Goal: Download file/media

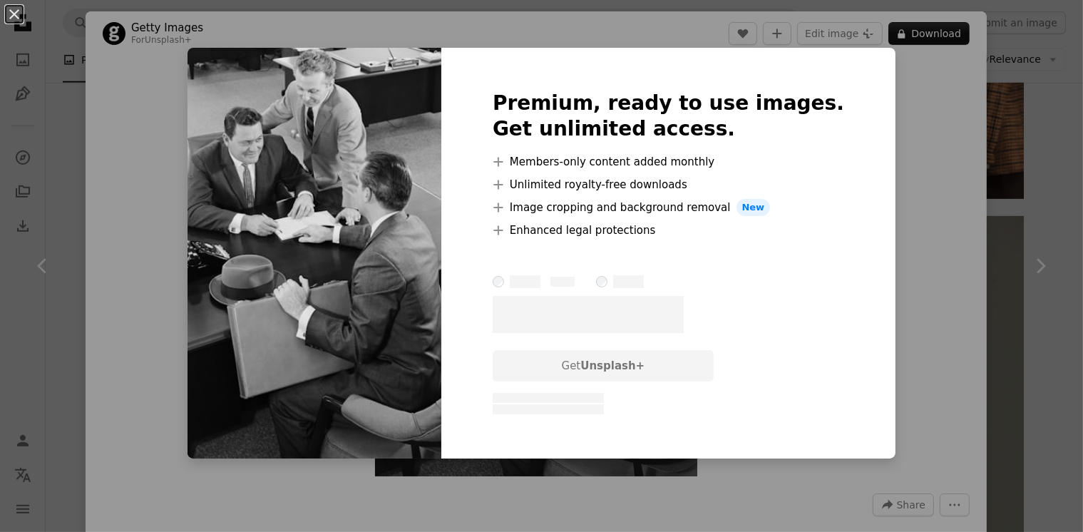
scroll to position [998, 0]
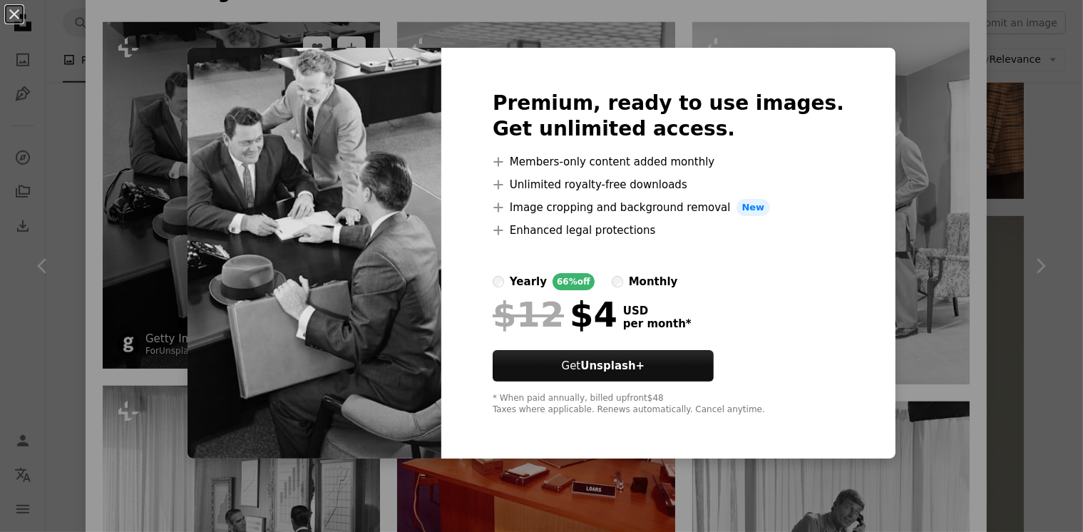
click at [191, 137] on div "An X shape Premium, ready to use images. Get unlimited access. A plus sign Memb…" at bounding box center [541, 266] width 1083 height 532
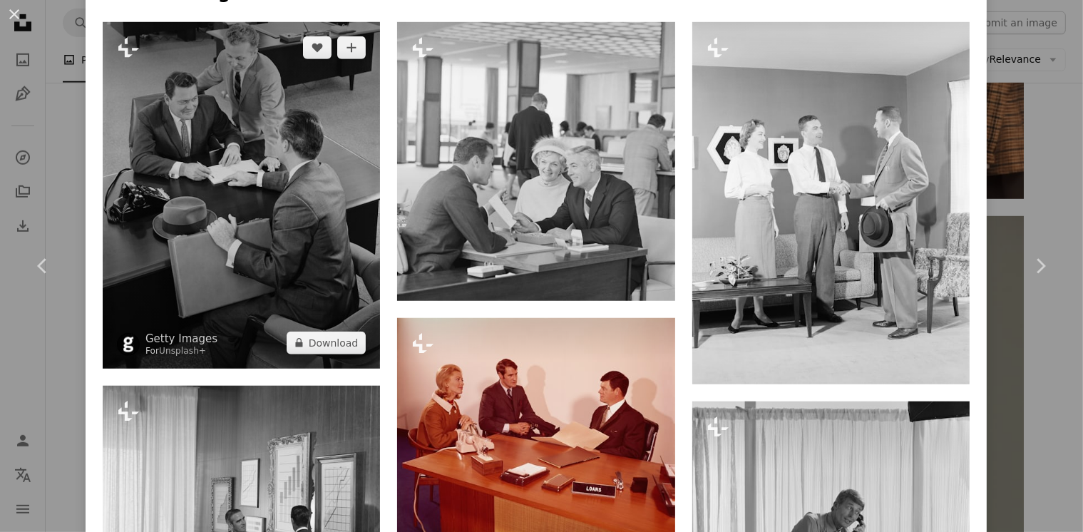
click at [190, 137] on img at bounding box center [241, 195] width 277 height 346
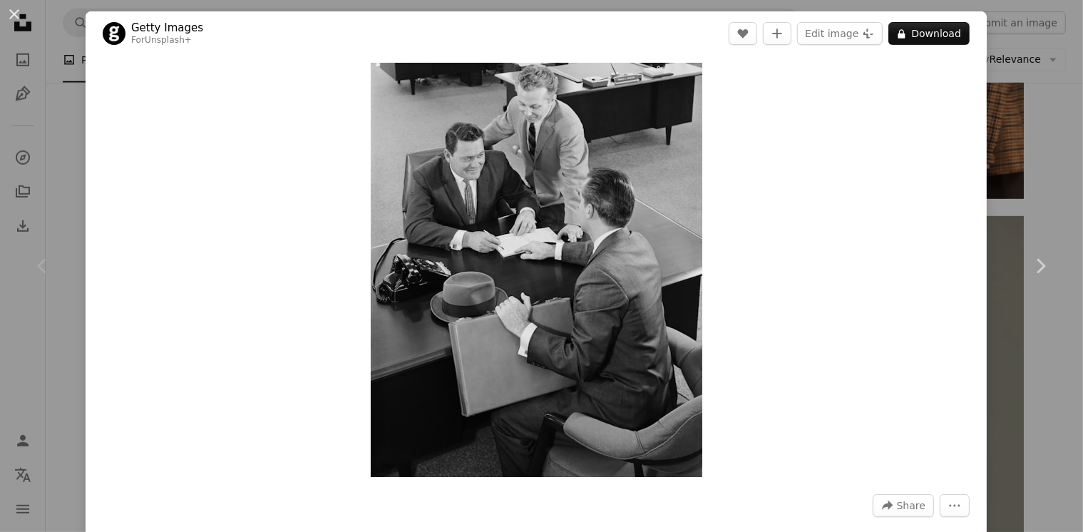
click at [1032, 145] on div "An X shape Chevron left Chevron right Getty Images For Unsplash+ A heart A plus…" at bounding box center [541, 266] width 1083 height 532
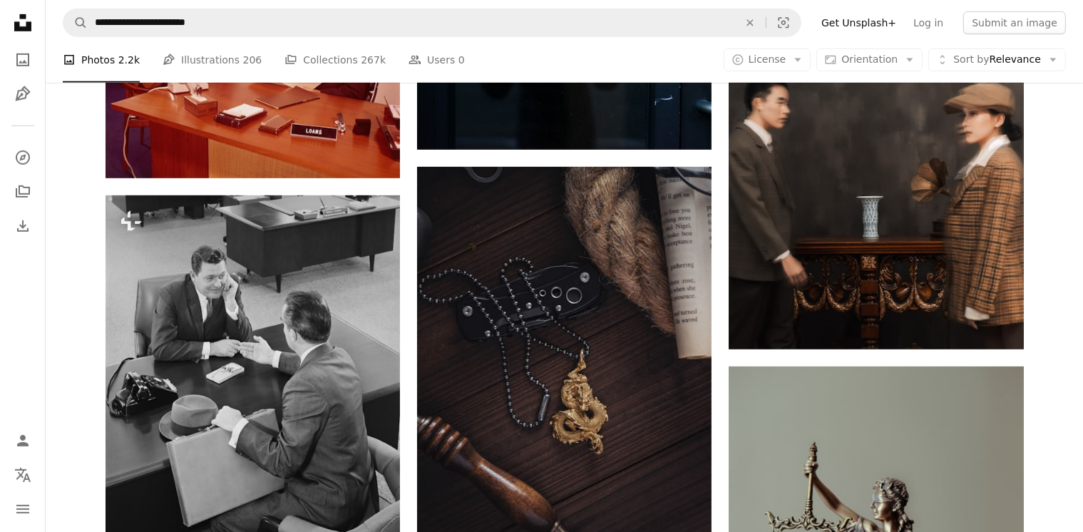
scroll to position [855, 0]
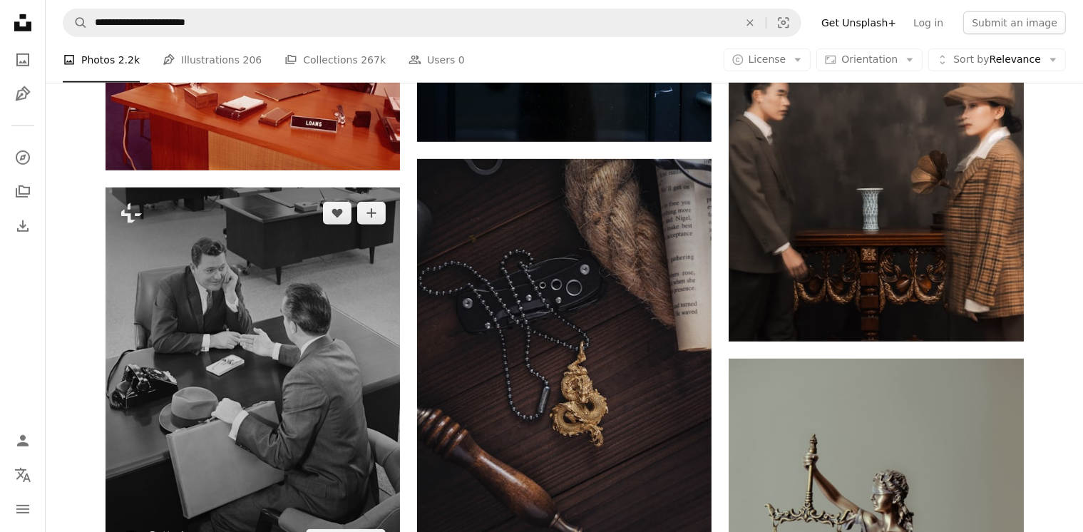
click at [259, 329] on img at bounding box center [252, 376] width 294 height 378
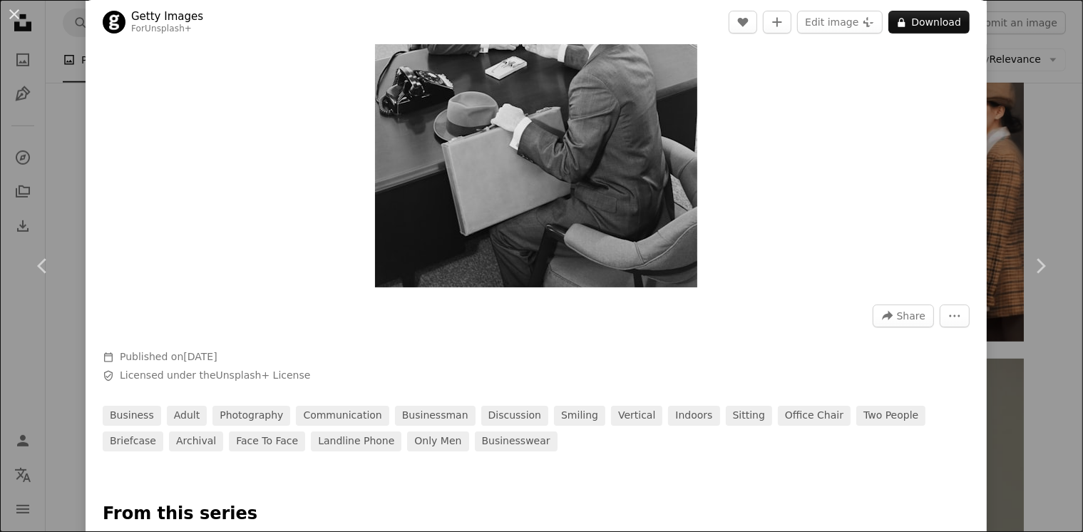
scroll to position [71, 0]
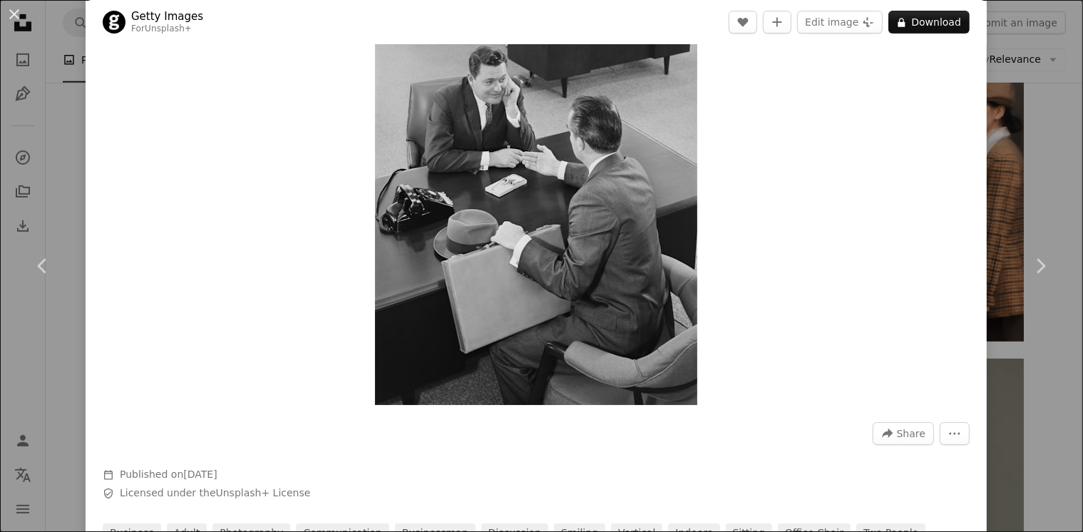
click at [1002, 71] on div "An X shape Chevron left Chevron right Getty Images For Unsplash+ A heart A plus…" at bounding box center [541, 266] width 1083 height 532
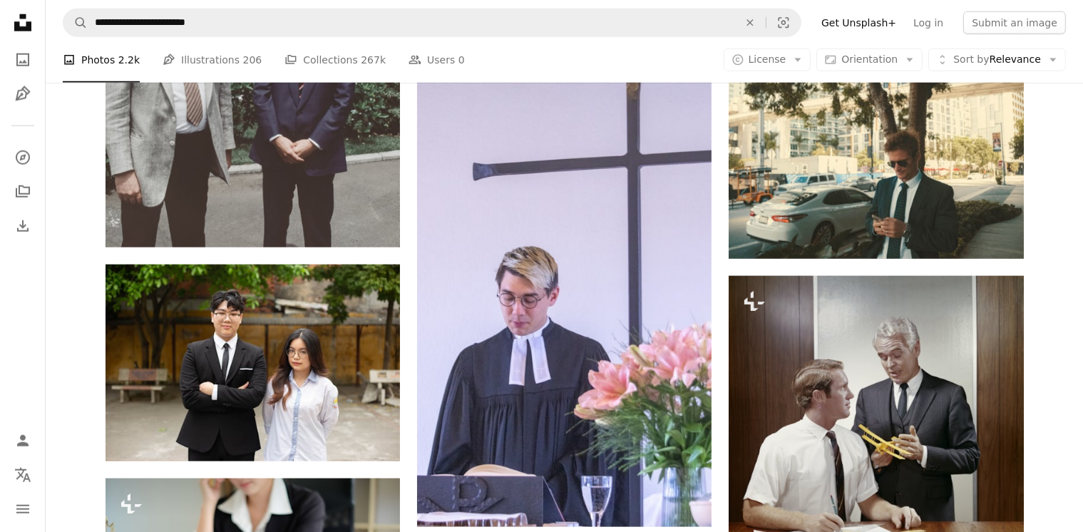
scroll to position [1639, 0]
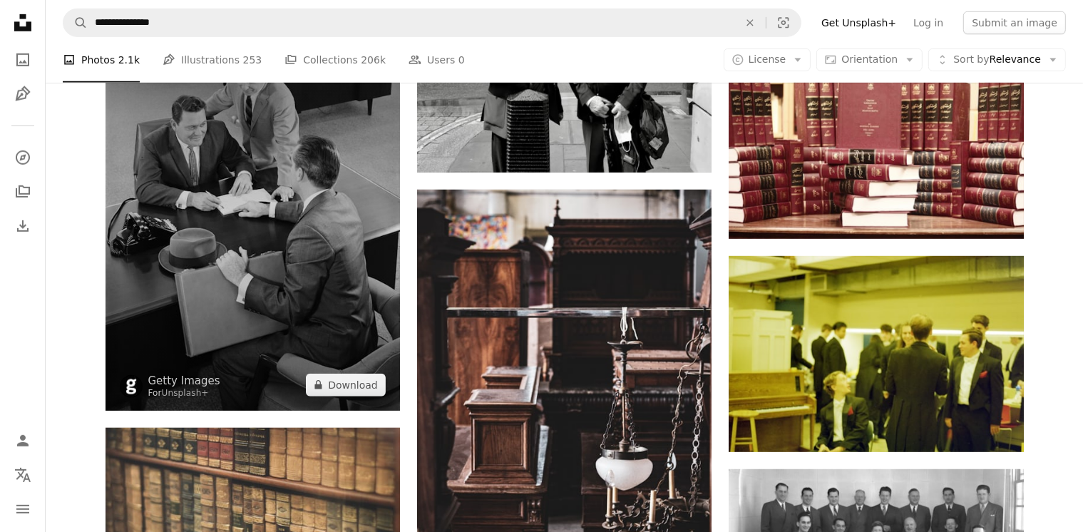
scroll to position [927, 0]
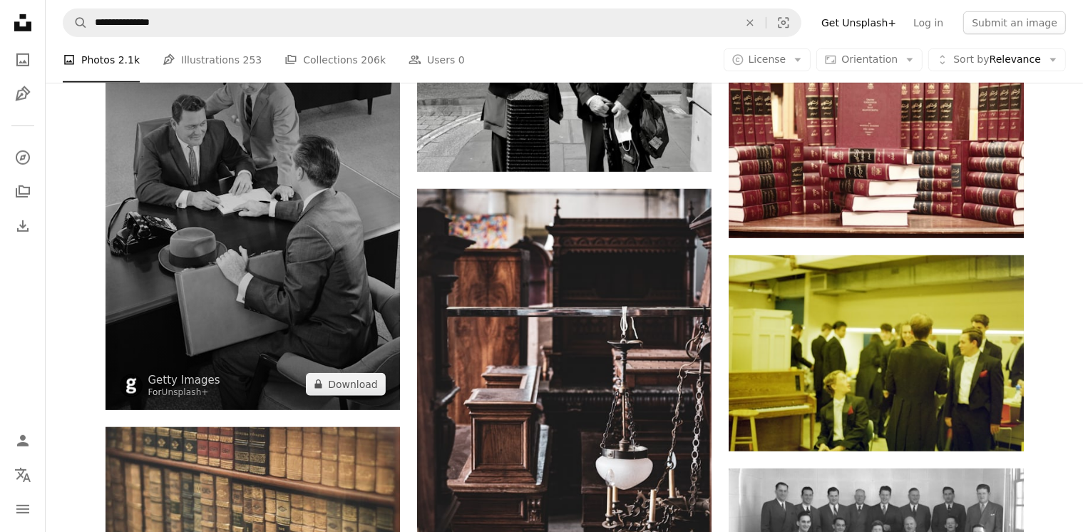
click at [244, 230] on img at bounding box center [252, 226] width 294 height 368
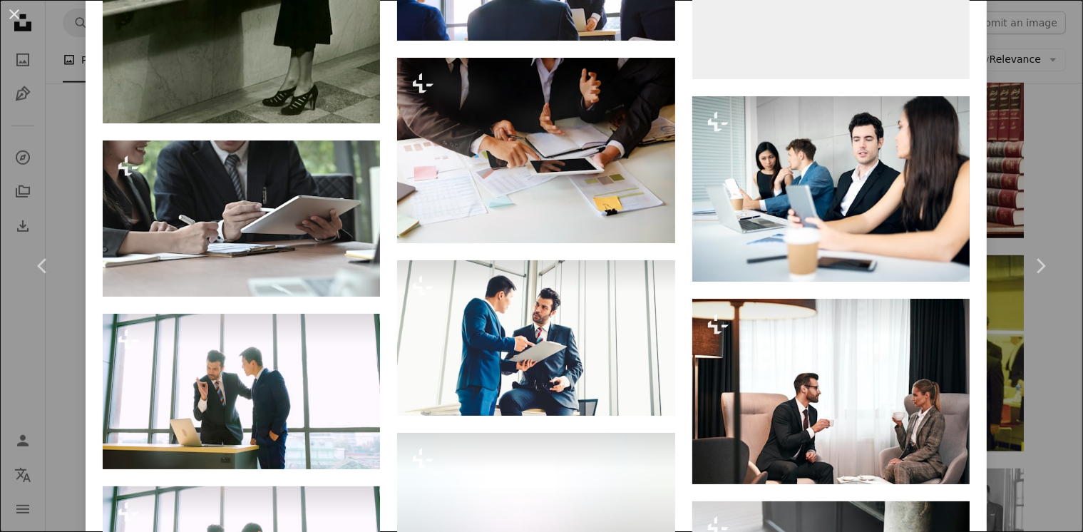
scroll to position [8424, 0]
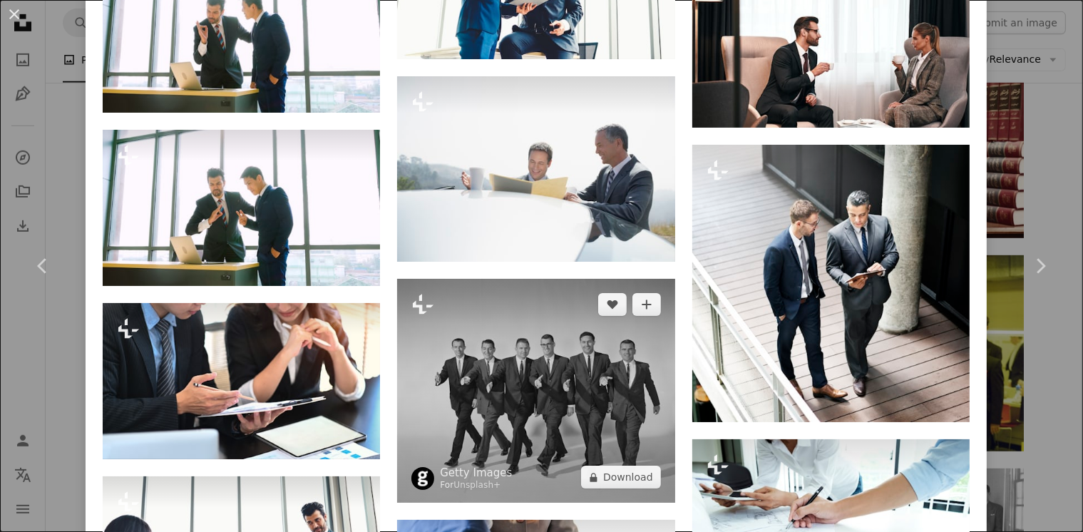
click at [607, 399] on img at bounding box center [535, 391] width 277 height 224
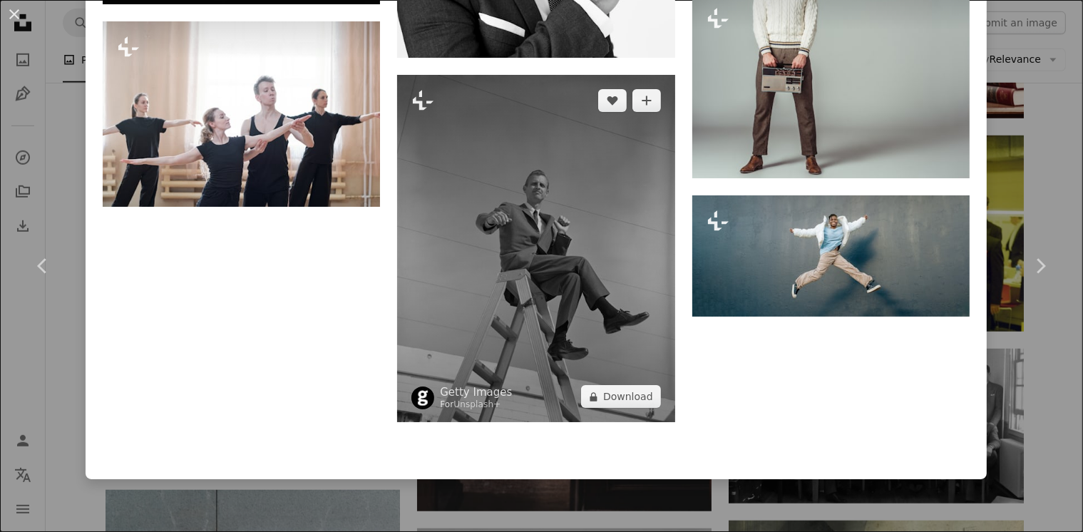
scroll to position [1069, 0]
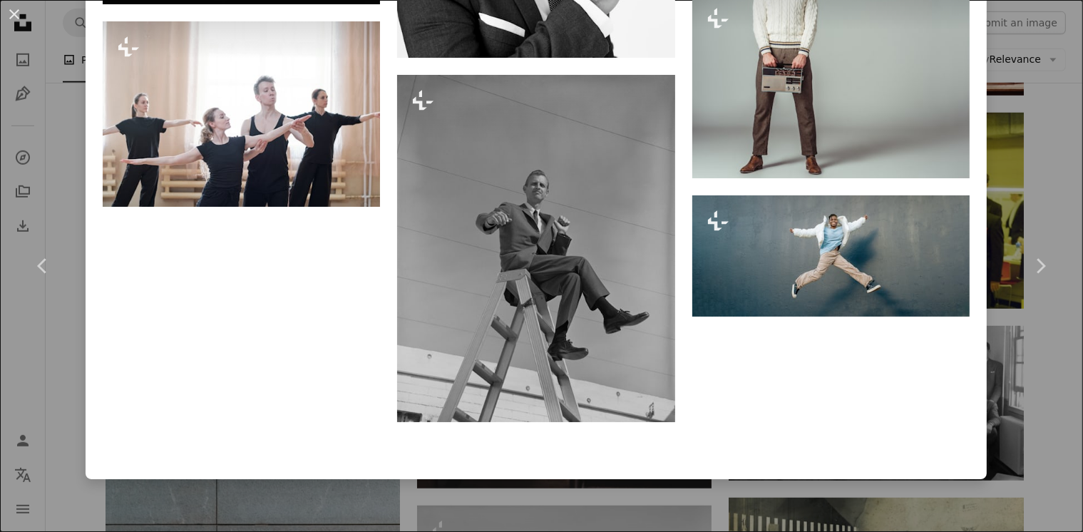
click at [1015, 403] on div "An X shape Chevron left Chevron right Getty Images For Unsplash+ A heart A plus…" at bounding box center [541, 266] width 1083 height 532
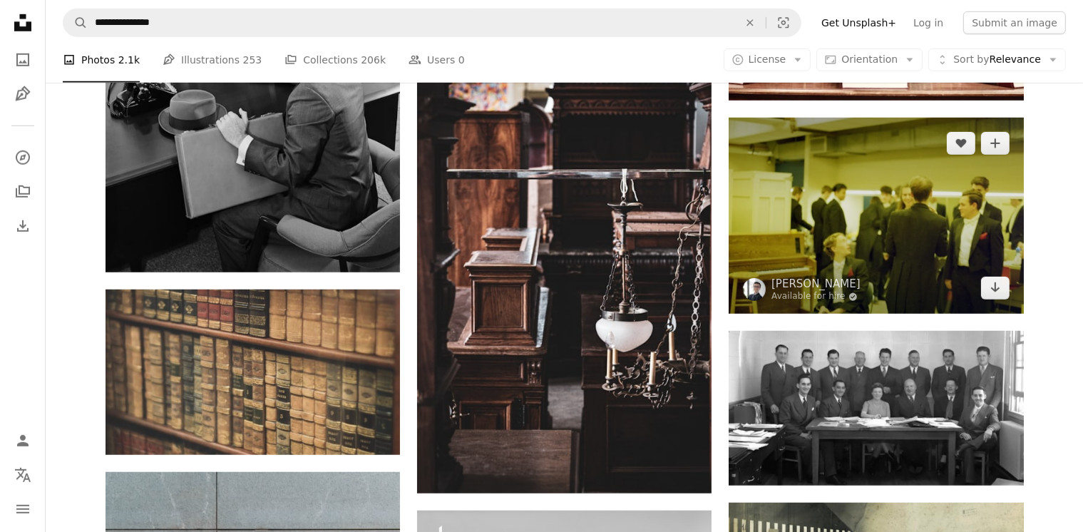
scroll to position [1069, 0]
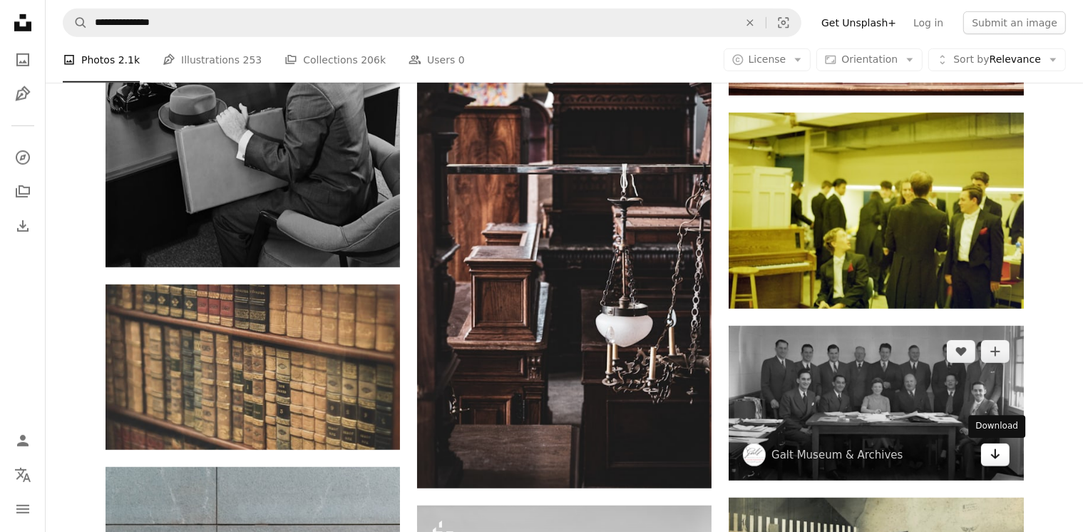
click at [989, 459] on icon "Arrow pointing down" at bounding box center [994, 453] width 11 height 17
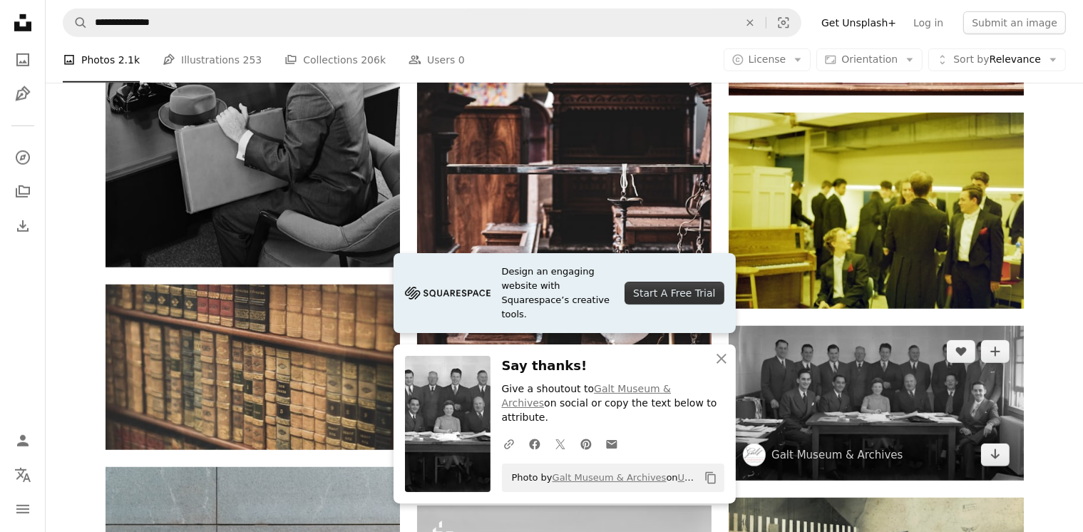
click at [895, 414] on img at bounding box center [875, 403] width 294 height 155
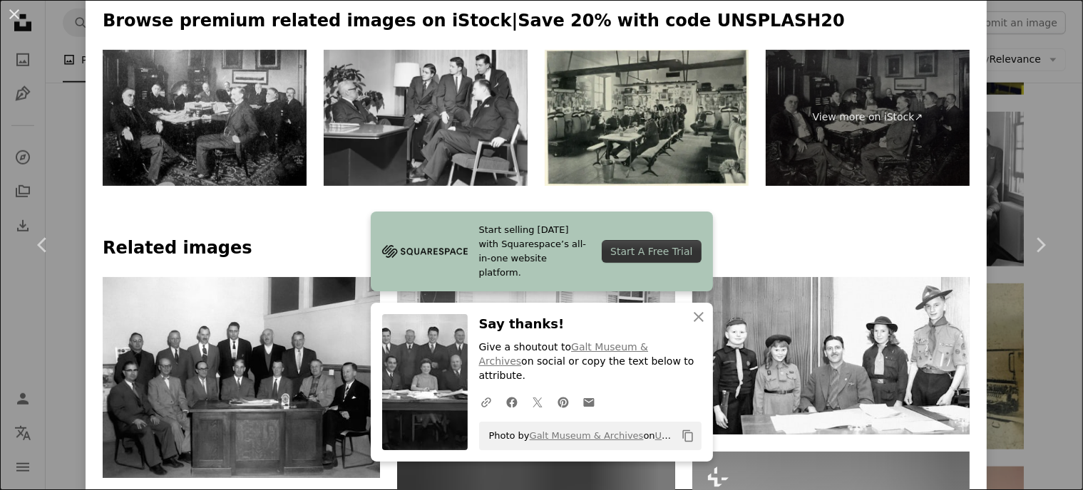
scroll to position [713, 0]
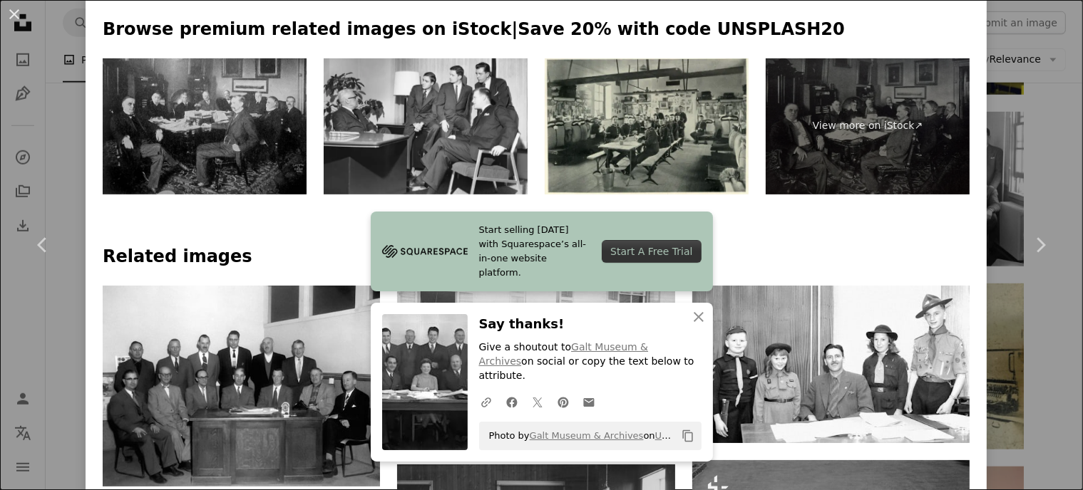
click at [216, 136] on img at bounding box center [205, 126] width 204 height 136
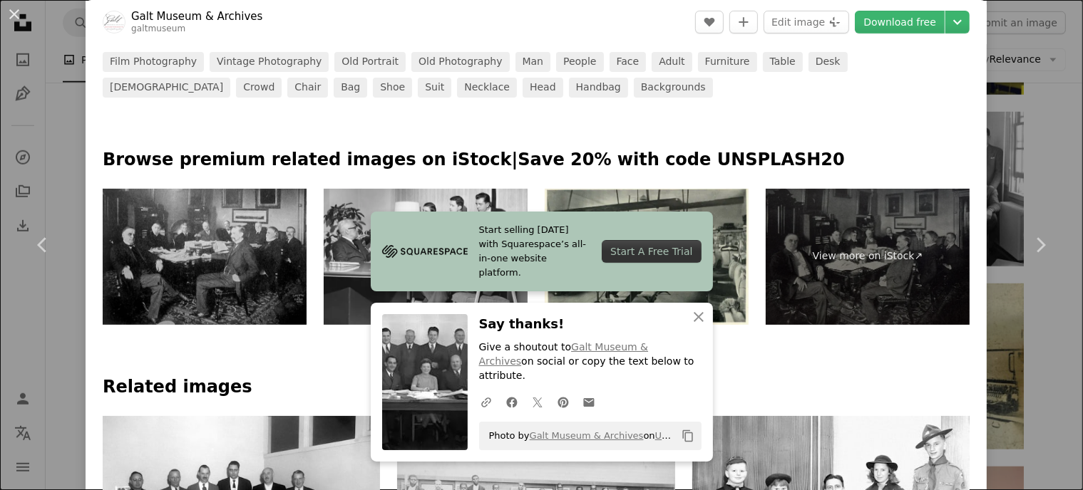
scroll to position [570, 0]
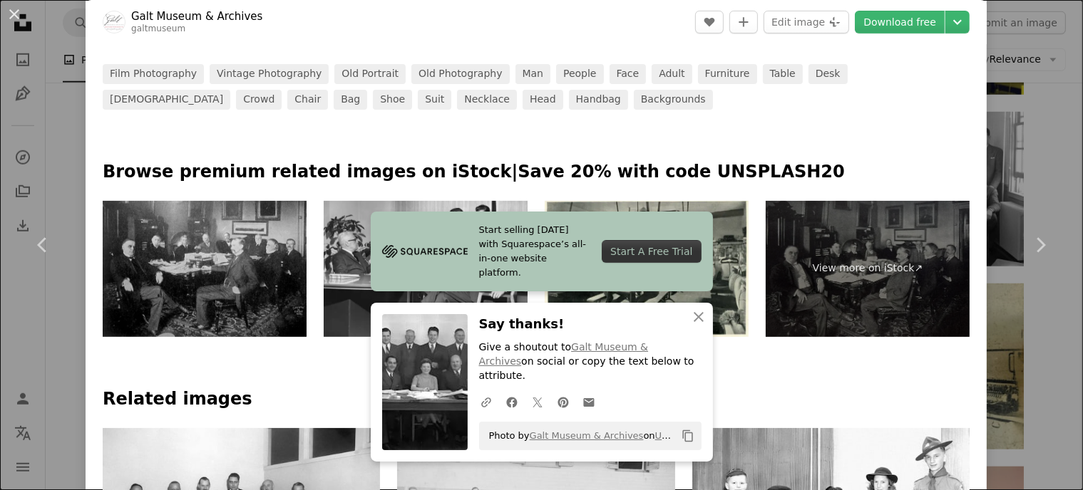
click at [257, 242] on img at bounding box center [205, 269] width 204 height 136
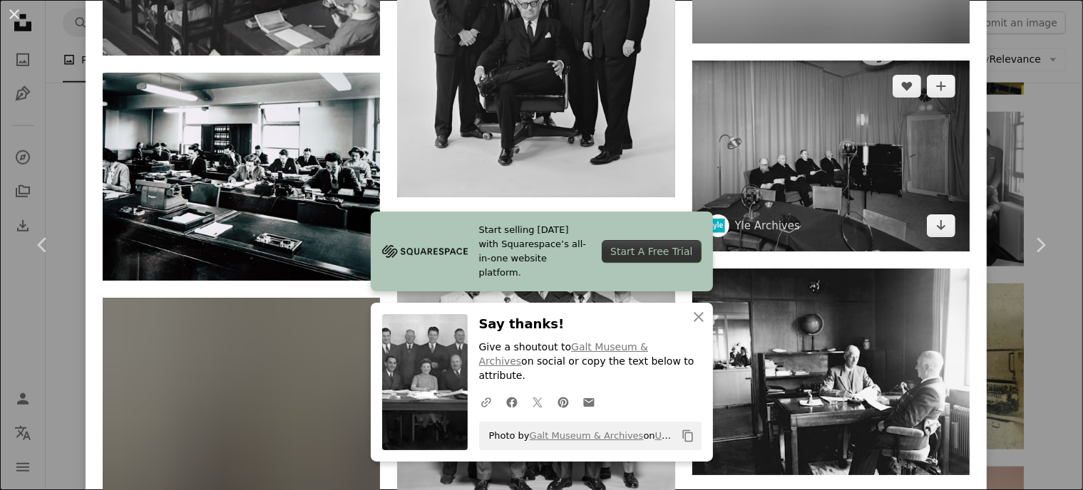
scroll to position [2209, 0]
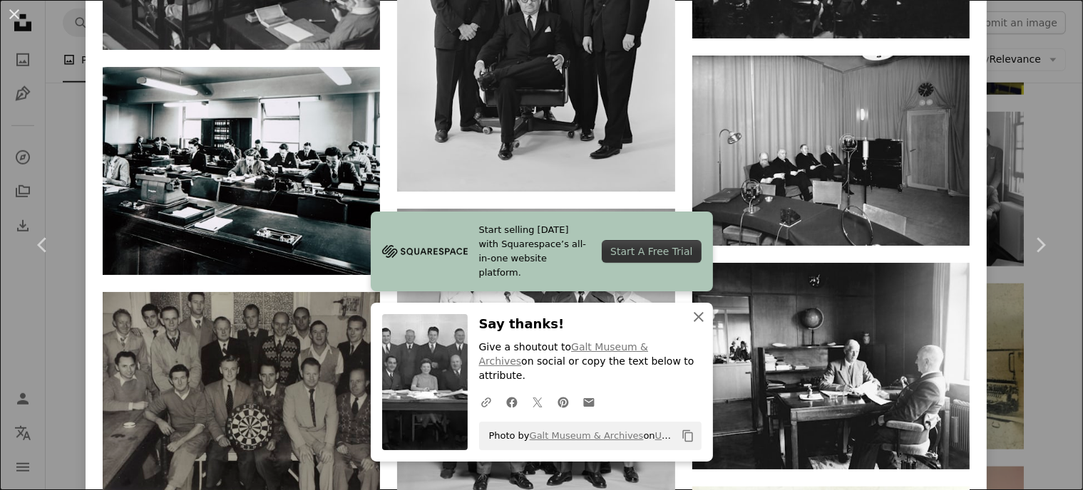
click at [703, 326] on icon "An X shape" at bounding box center [698, 317] width 17 height 17
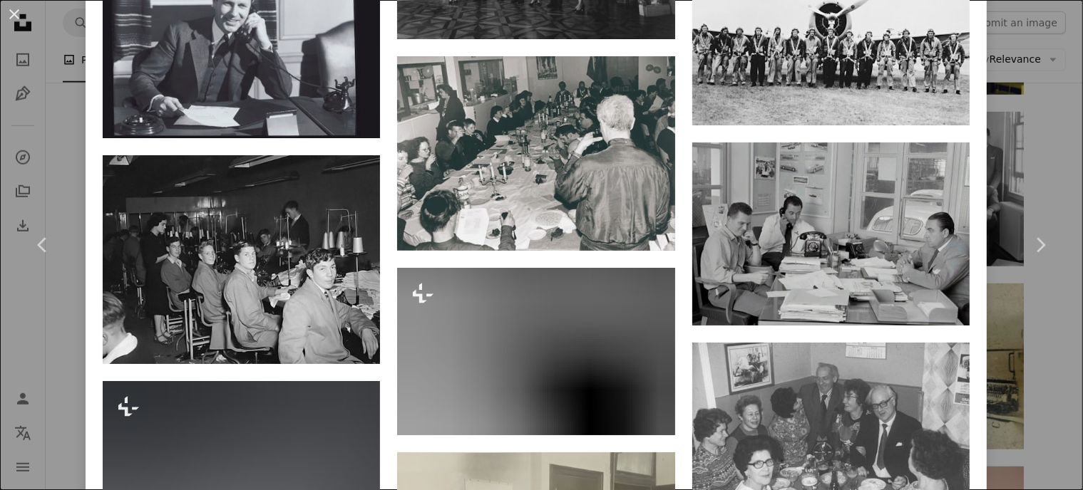
scroll to position [6953, 0]
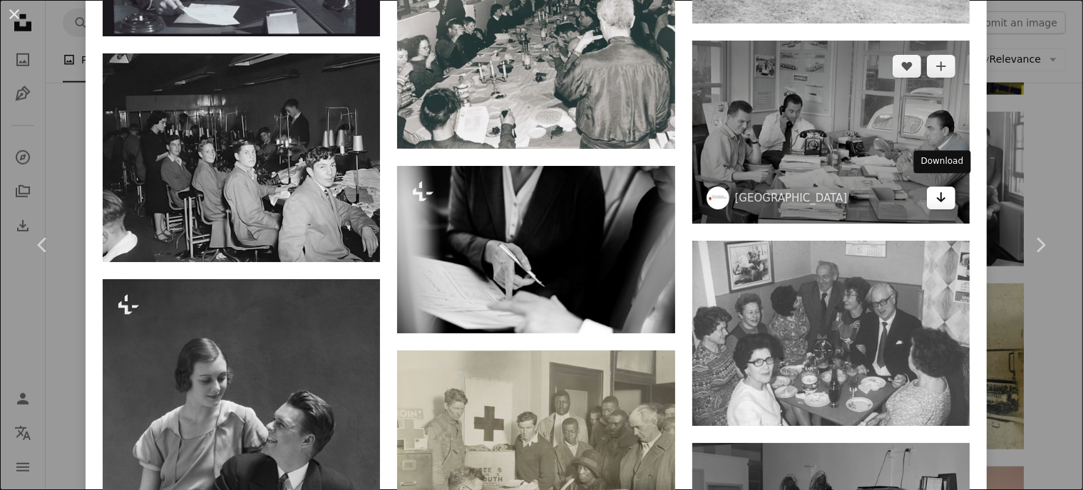
click at [946, 189] on link "Arrow pointing down" at bounding box center [941, 198] width 29 height 23
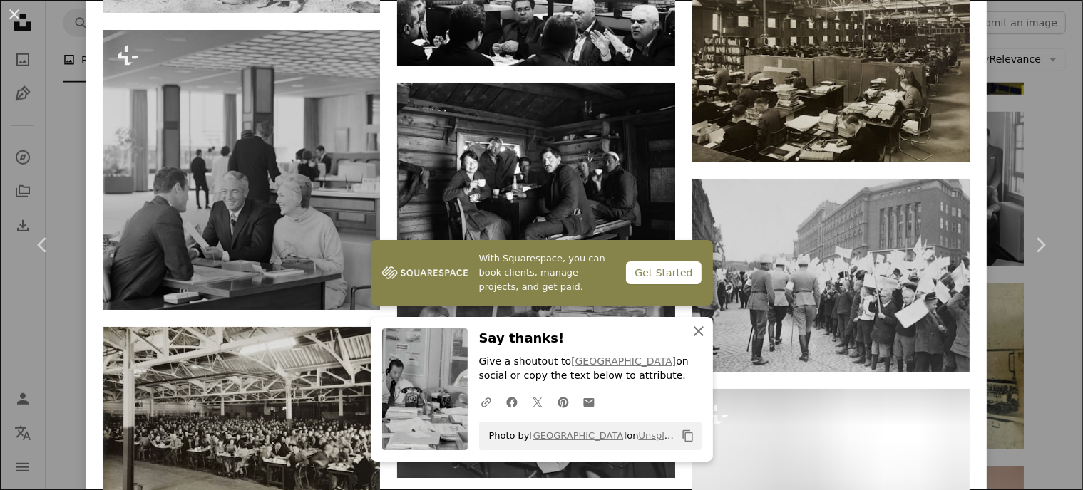
scroll to position [9921, 0]
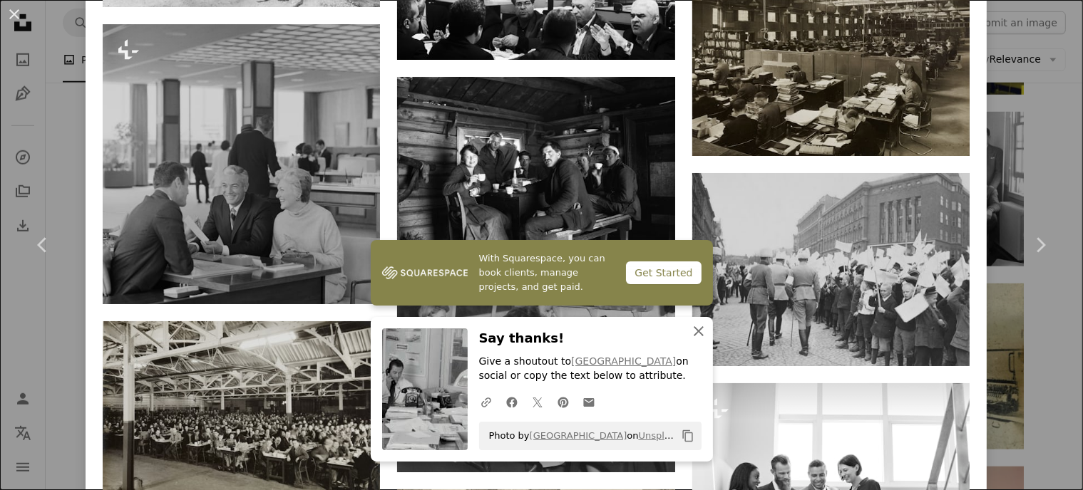
click at [691, 326] on icon "An X shape" at bounding box center [698, 331] width 17 height 17
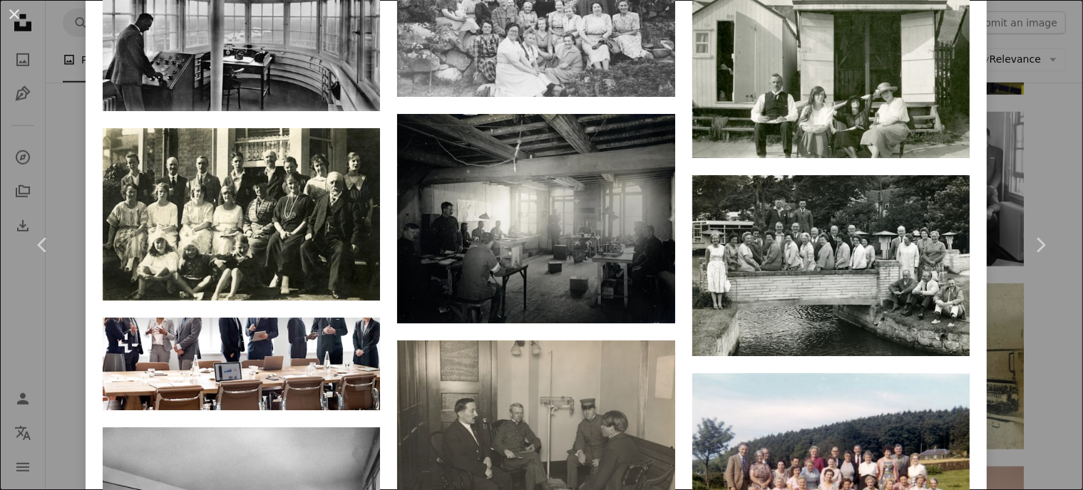
scroll to position [17691, 0]
